Goal: Task Accomplishment & Management: Manage account settings

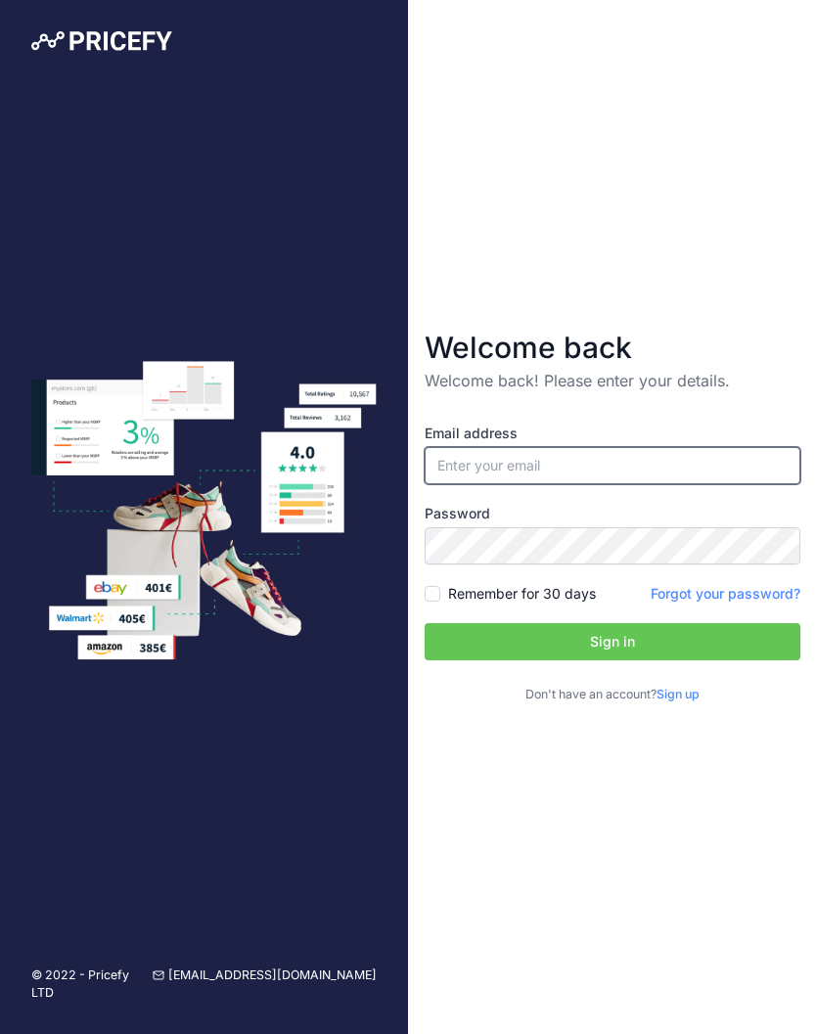
click at [531, 473] on input "email" at bounding box center [612, 465] width 376 height 37
type input "[EMAIL_ADDRESS][DOMAIN_NAME]"
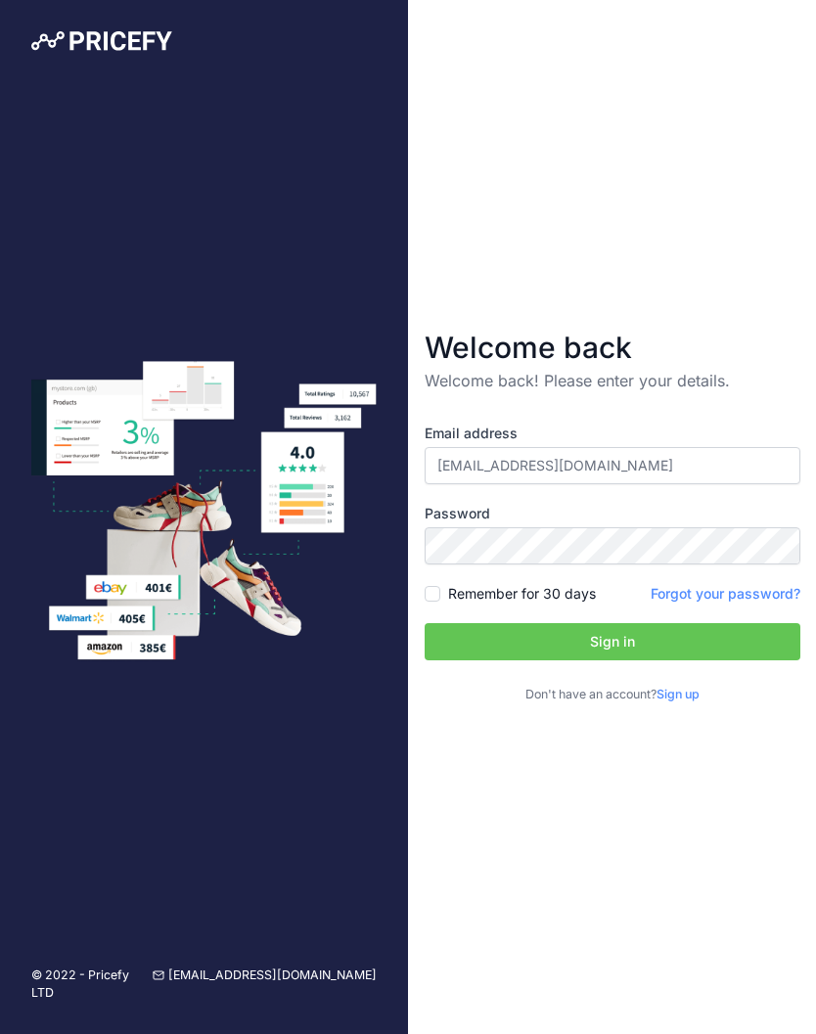
click at [431, 602] on input "Remember for 30 days" at bounding box center [432, 594] width 16 height 16
checkbox input "true"
click at [656, 656] on button "Sign in" at bounding box center [612, 641] width 376 height 37
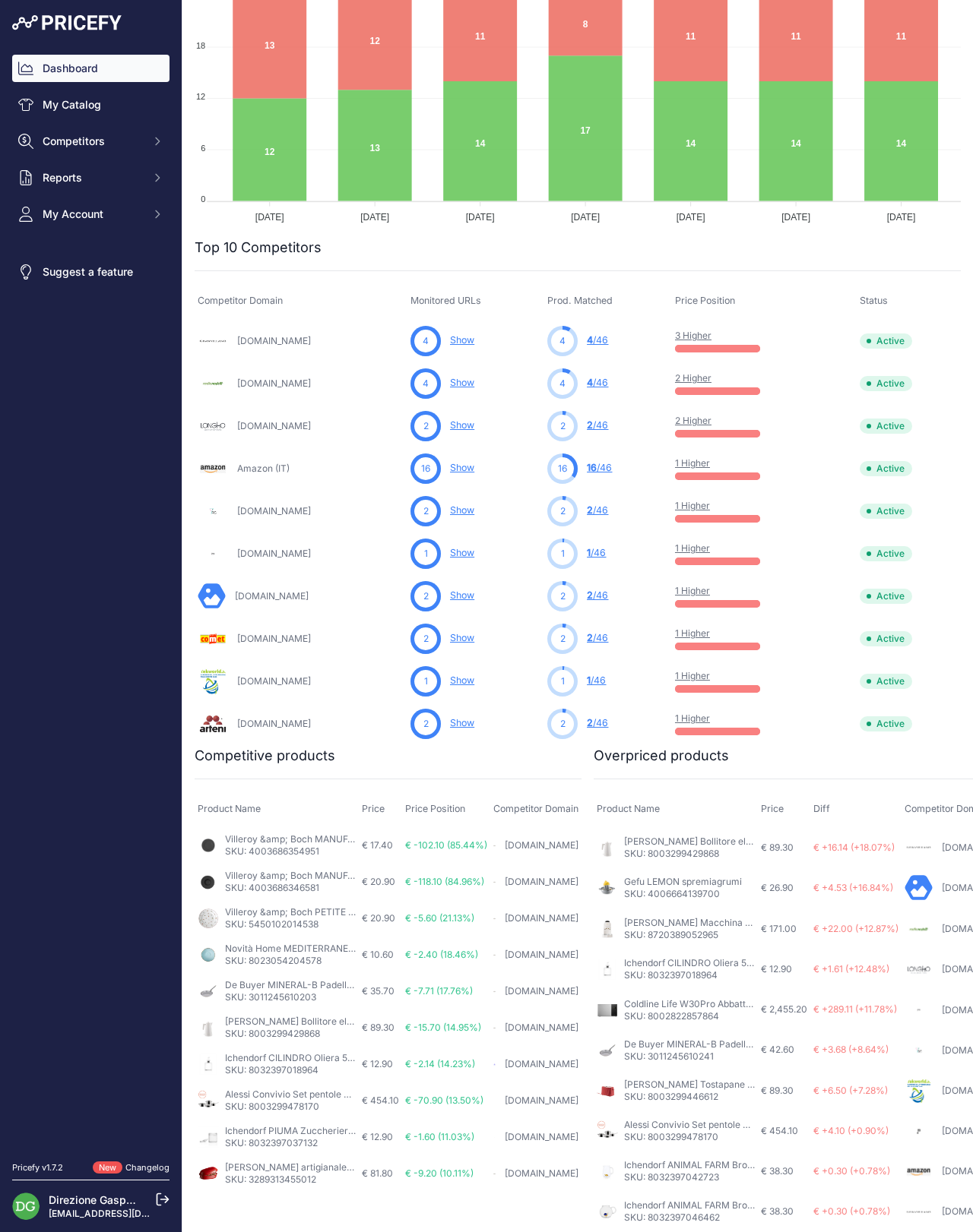
scroll to position [294, 0]
